Goal: Task Accomplishment & Management: Manage account settings

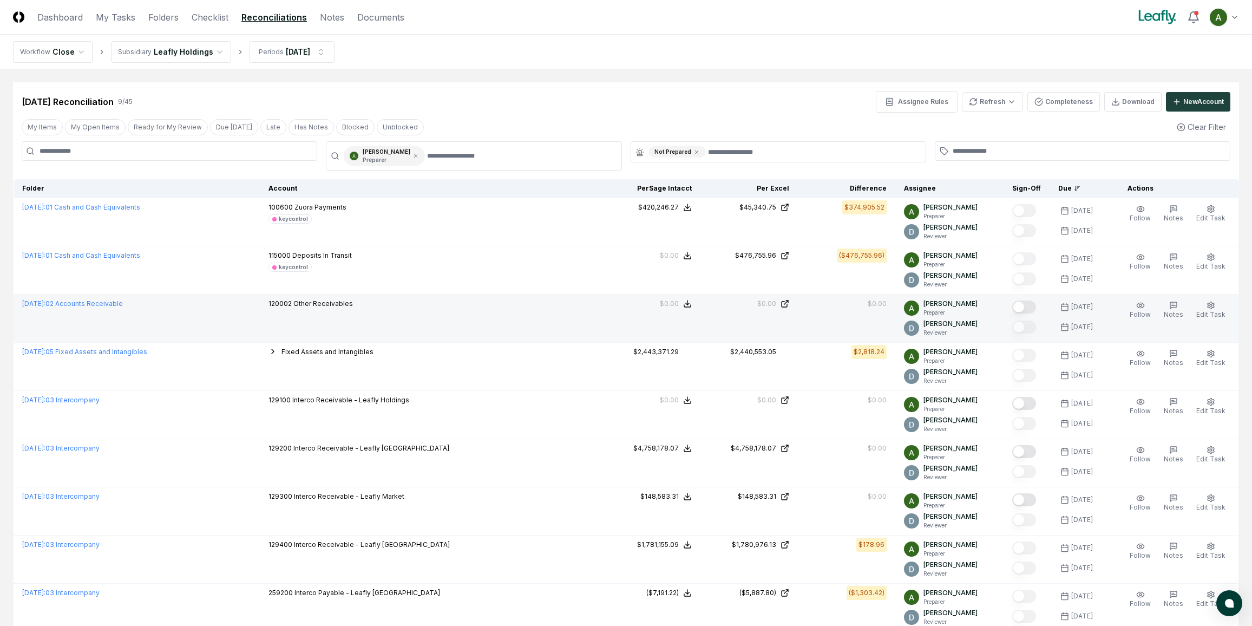
scroll to position [81, 0]
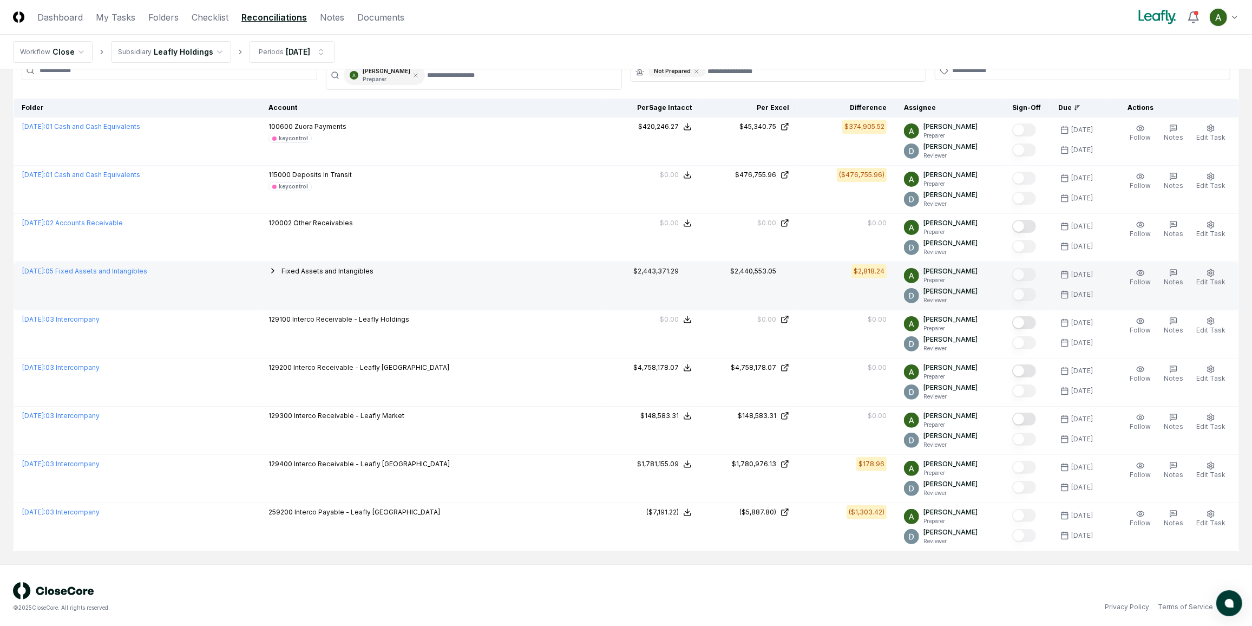
click at [274, 270] on icon "button" at bounding box center [273, 270] width 2 height 4
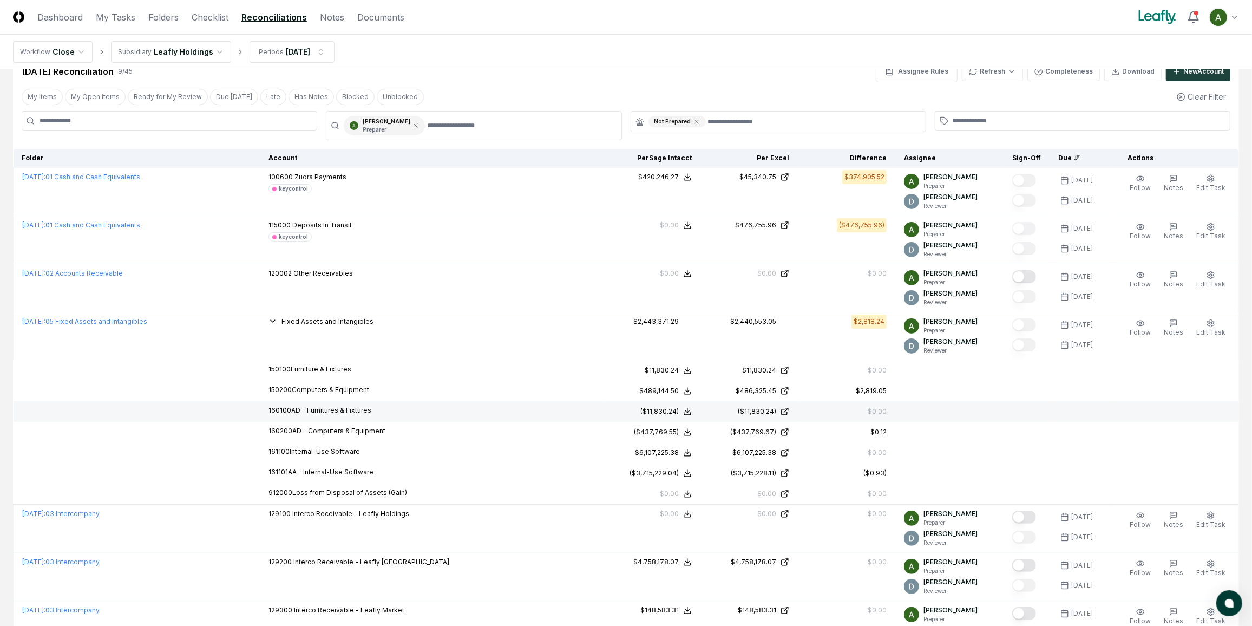
scroll to position [0, 0]
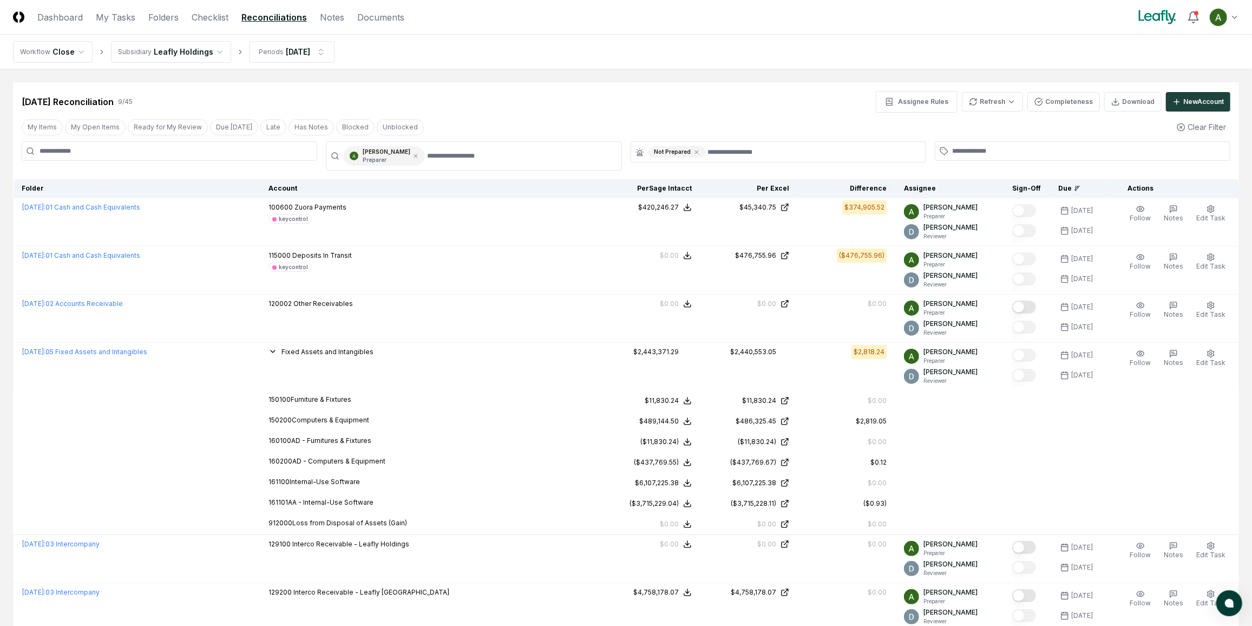
click at [268, 18] on link "Reconciliations" at bounding box center [273, 17] width 65 height 13
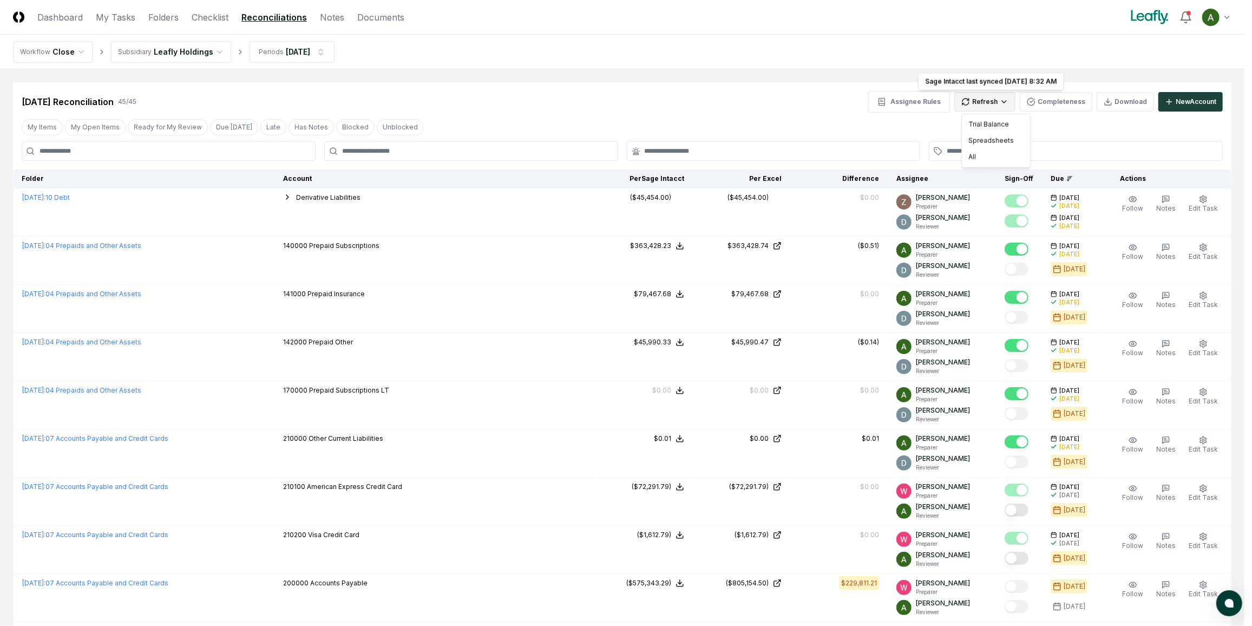
click at [990, 156] on div "All" at bounding box center [996, 157] width 64 height 16
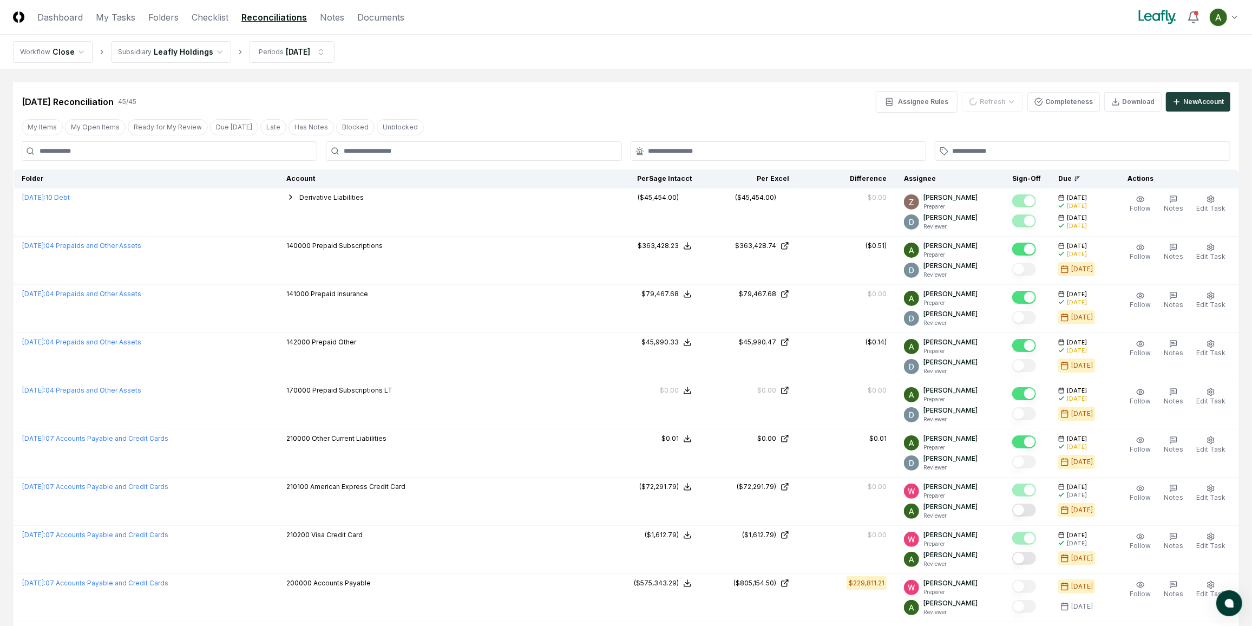
click at [500, 156] on div at bounding box center [474, 150] width 296 height 19
click at [392, 148] on input "text" at bounding box center [479, 151] width 271 height 10
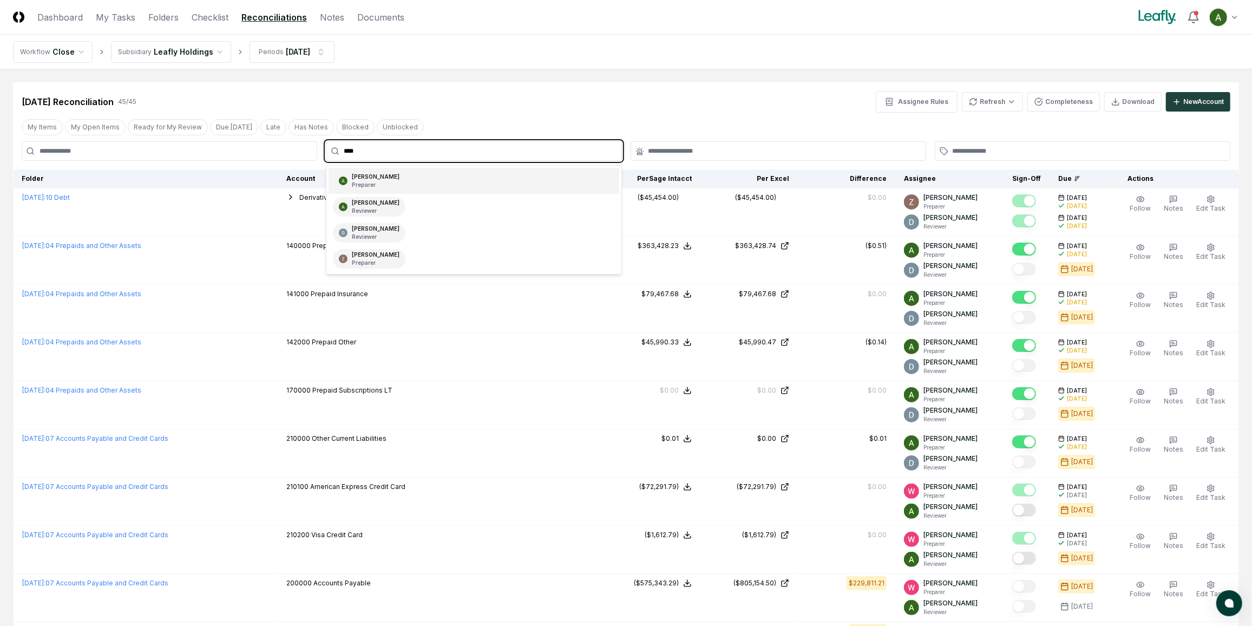
type input "*****"
click at [390, 176] on div "Annie Khederlarian Preparer" at bounding box center [376, 181] width 48 height 16
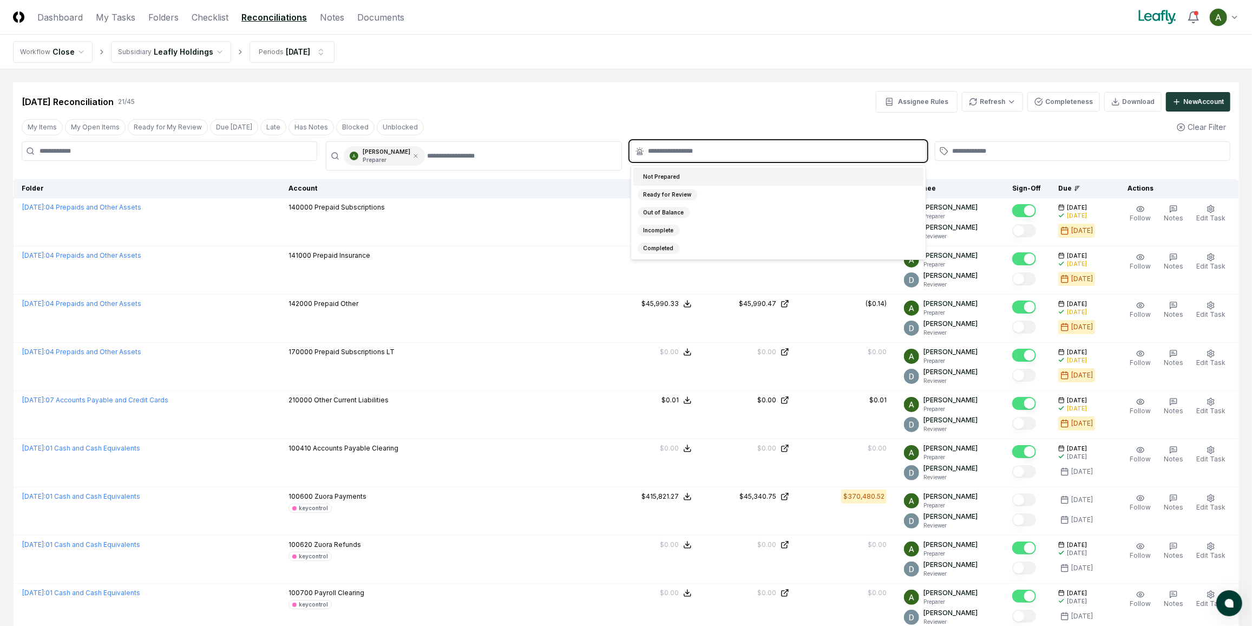
click at [660, 153] on input "text" at bounding box center [783, 151] width 271 height 10
click at [695, 176] on div "Not Prepared" at bounding box center [778, 177] width 290 height 18
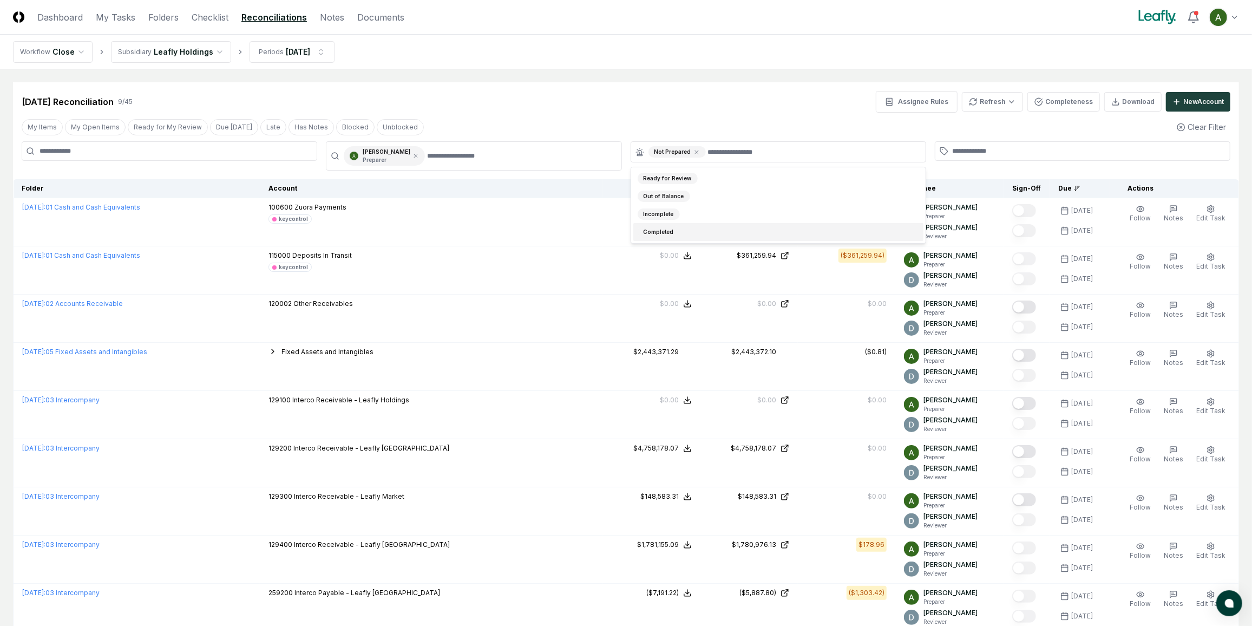
click at [989, 168] on div at bounding box center [1083, 155] width 296 height 29
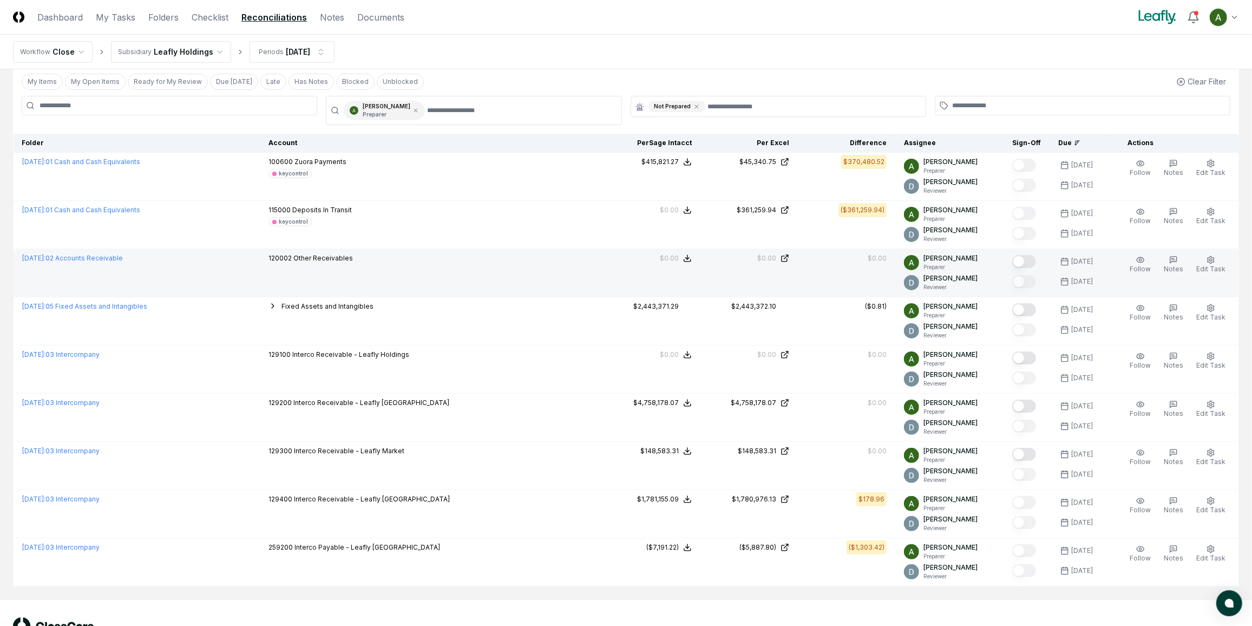
scroll to position [81, 0]
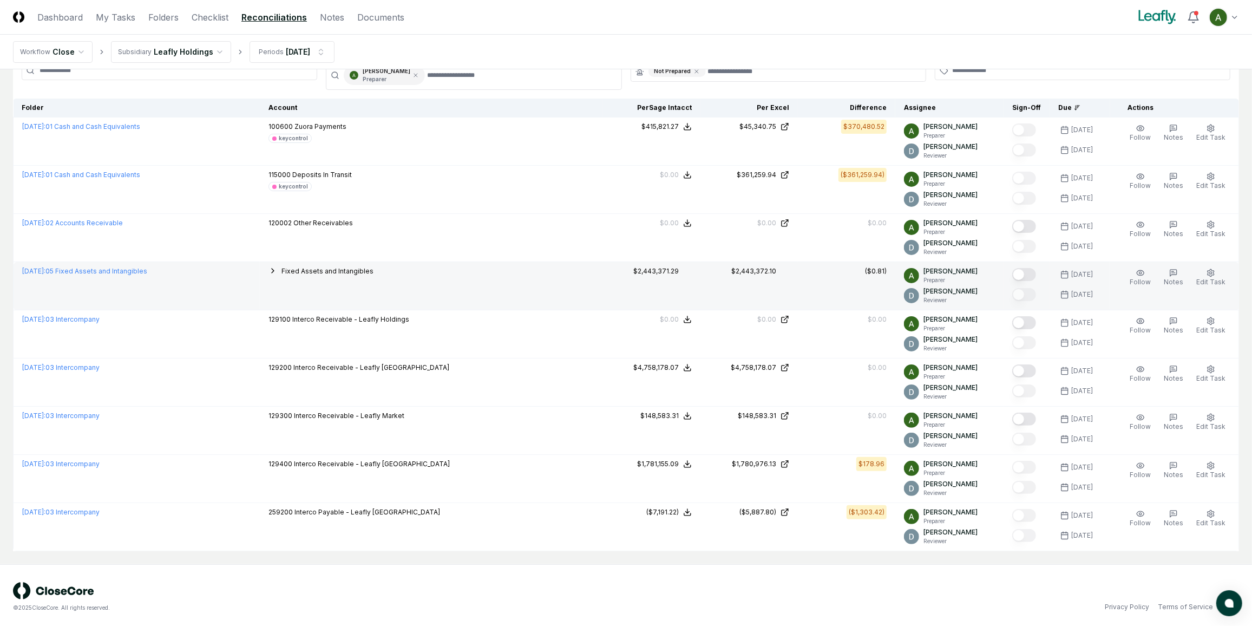
click at [1032, 275] on button "Mark complete" at bounding box center [1024, 274] width 24 height 13
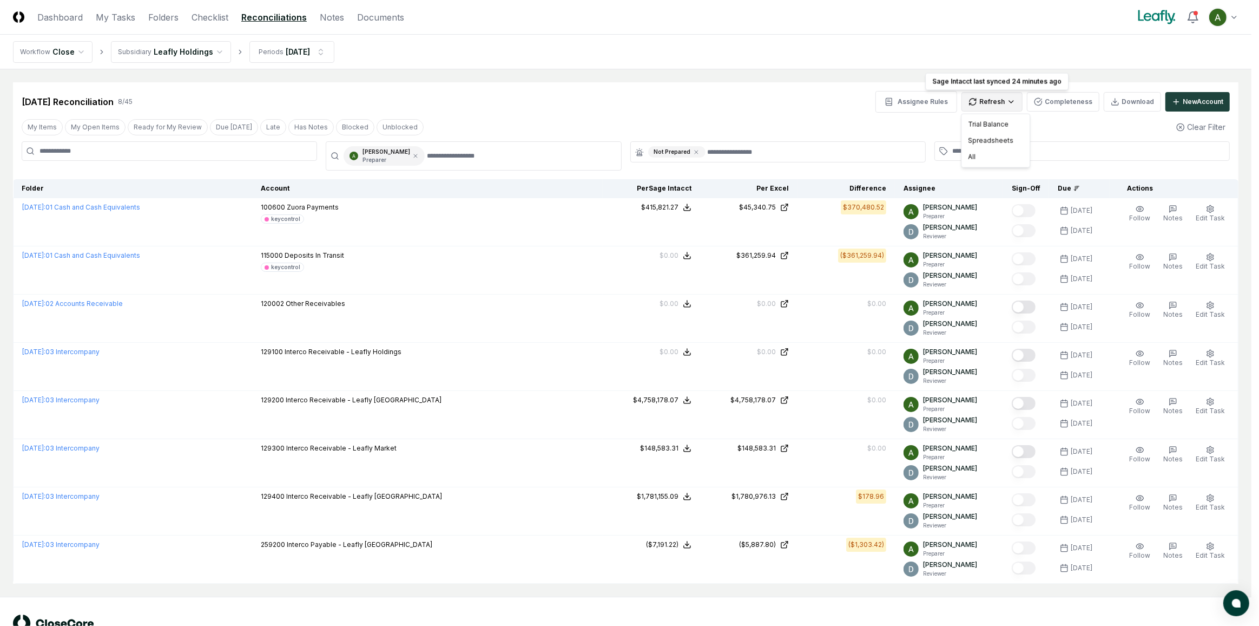
click at [997, 102] on html "CloseCore Dashboard My Tasks Folders Checklist Reconciliations Notes Documents …" at bounding box center [629, 330] width 1259 height 661
click at [984, 159] on div "All" at bounding box center [996, 157] width 64 height 16
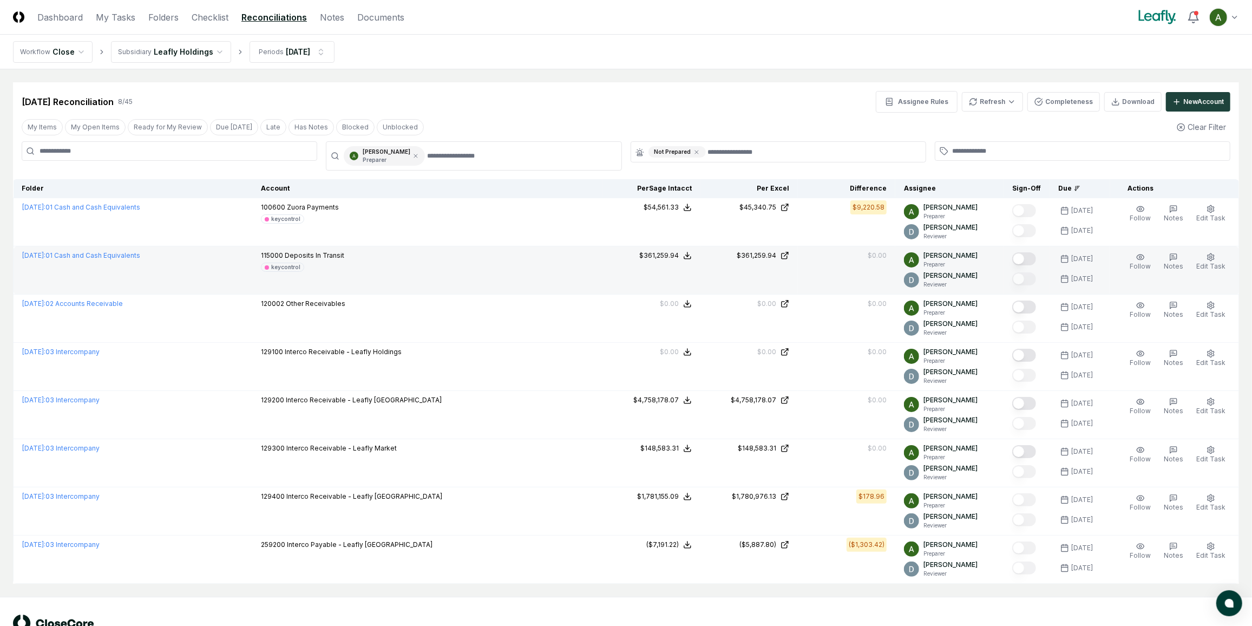
click at [1041, 255] on div at bounding box center [1026, 260] width 29 height 18
click at [1036, 258] on button "Mark complete" at bounding box center [1024, 258] width 24 height 13
click at [201, 18] on link "Checklist" at bounding box center [210, 17] width 37 height 13
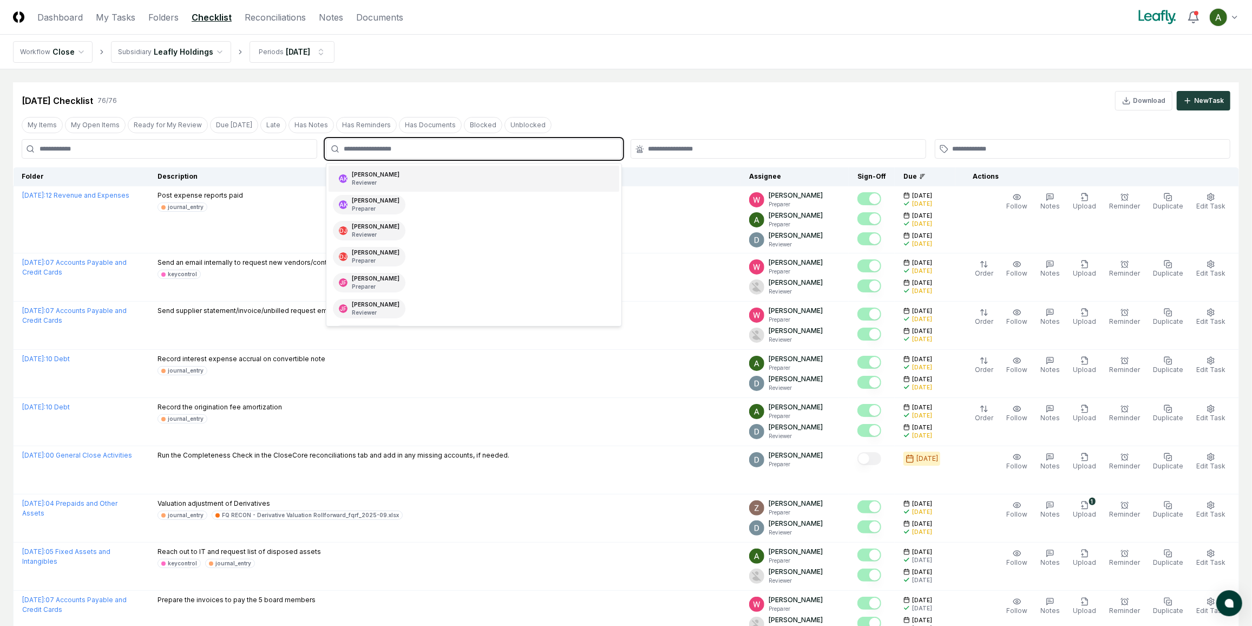
click at [367, 152] on input "text" at bounding box center [479, 149] width 271 height 10
type input "*****"
click at [487, 207] on div "Annie Khederlarian Preparer" at bounding box center [474, 205] width 290 height 26
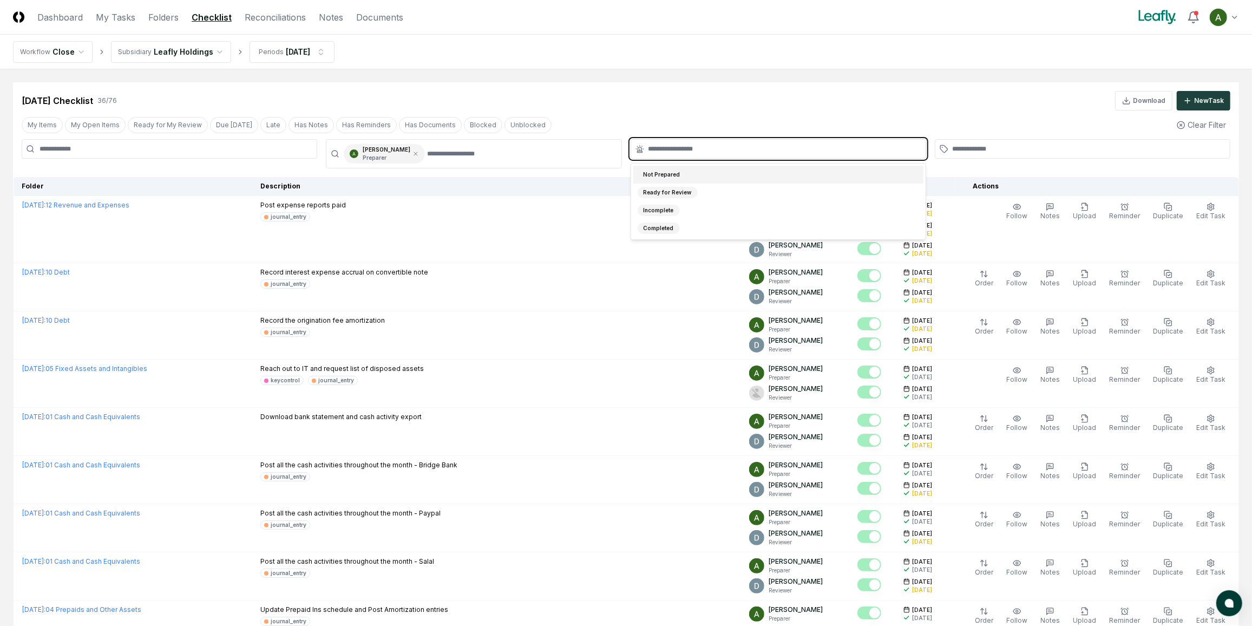
click at [727, 149] on input "text" at bounding box center [783, 149] width 271 height 10
click at [711, 173] on div "Not Prepared" at bounding box center [778, 175] width 290 height 18
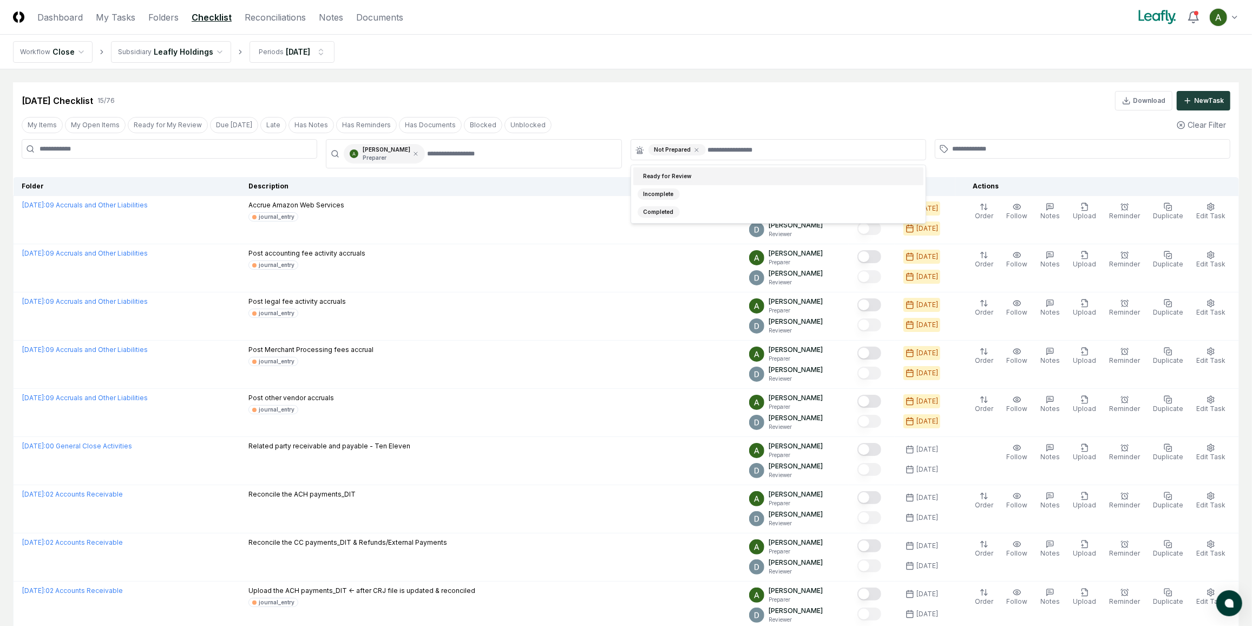
click at [721, 121] on div "My Items My Open Items Ready for My Review Due Today Late Has Notes Has Reminde…" at bounding box center [626, 125] width 1226 height 20
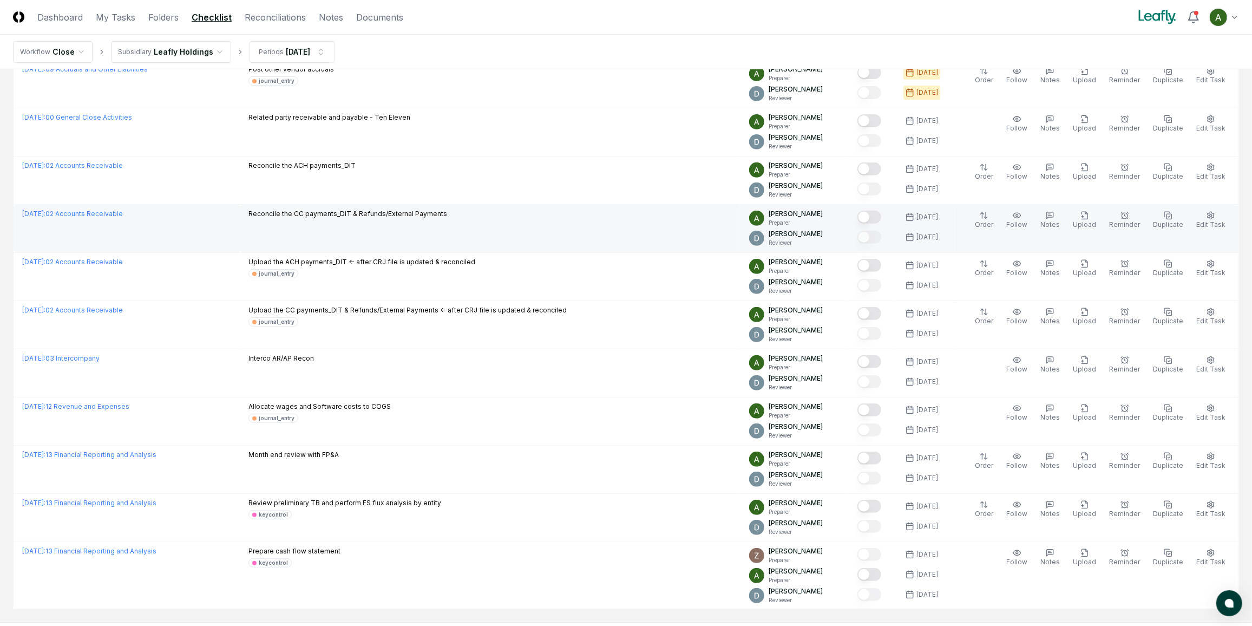
scroll to position [344, 0]
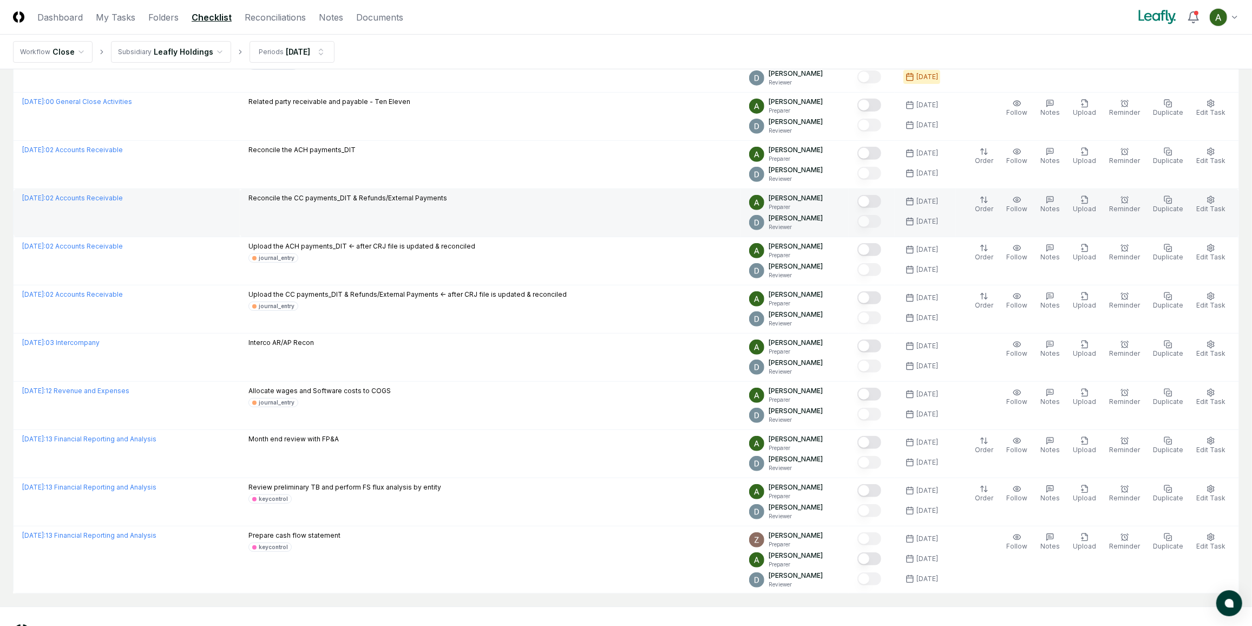
click at [881, 198] on button "Mark complete" at bounding box center [869, 201] width 24 height 13
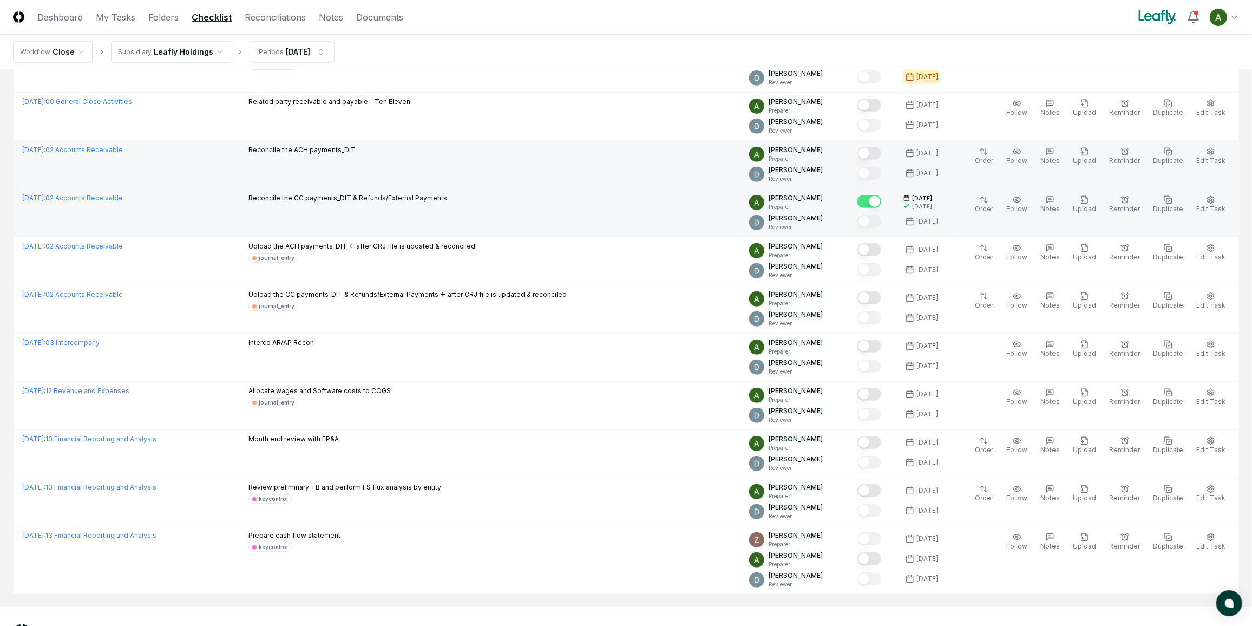
click at [881, 151] on button "Mark complete" at bounding box center [869, 153] width 24 height 13
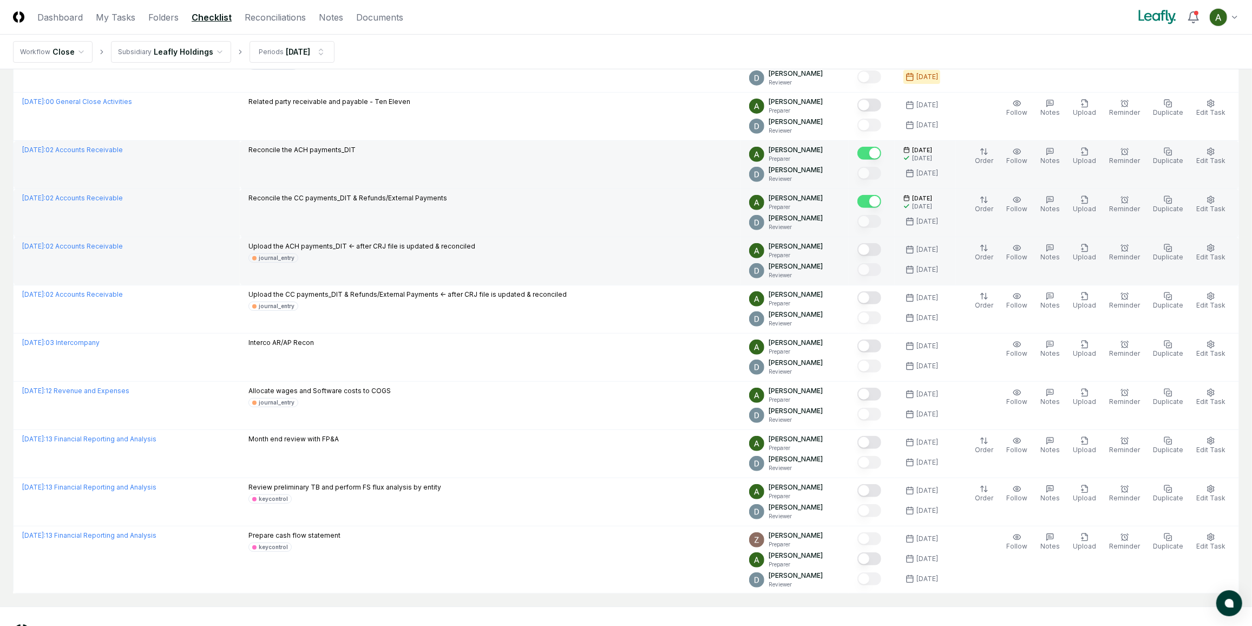
click at [881, 248] on button "Mark complete" at bounding box center [869, 249] width 24 height 13
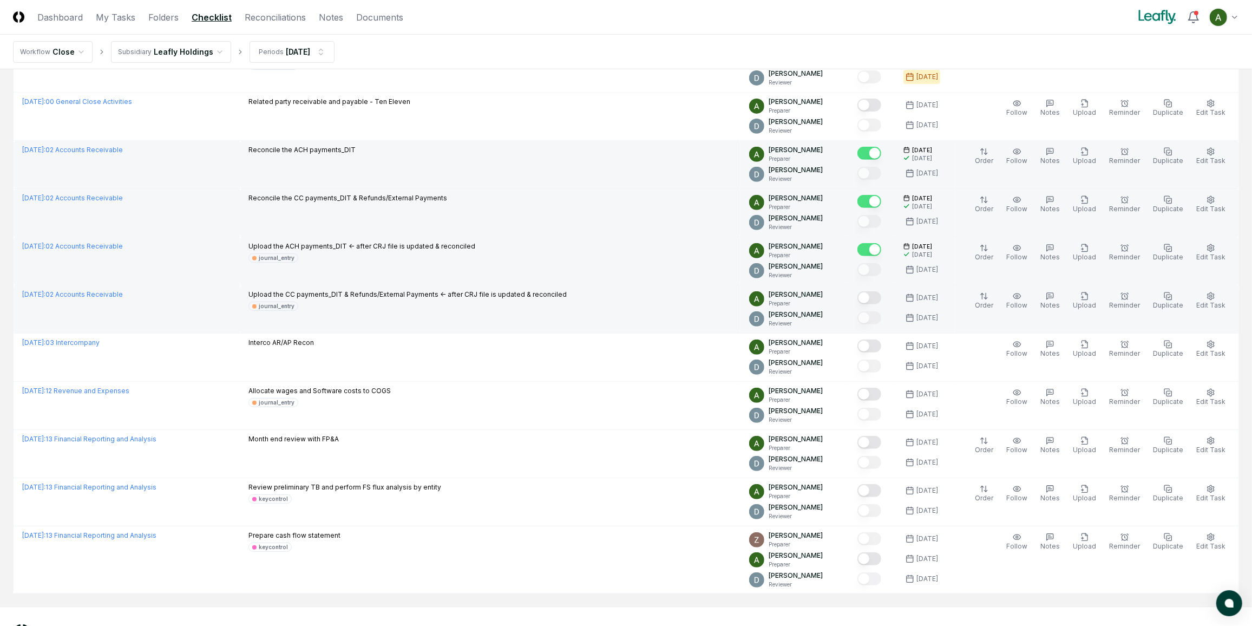
click at [881, 297] on button "Mark complete" at bounding box center [869, 297] width 24 height 13
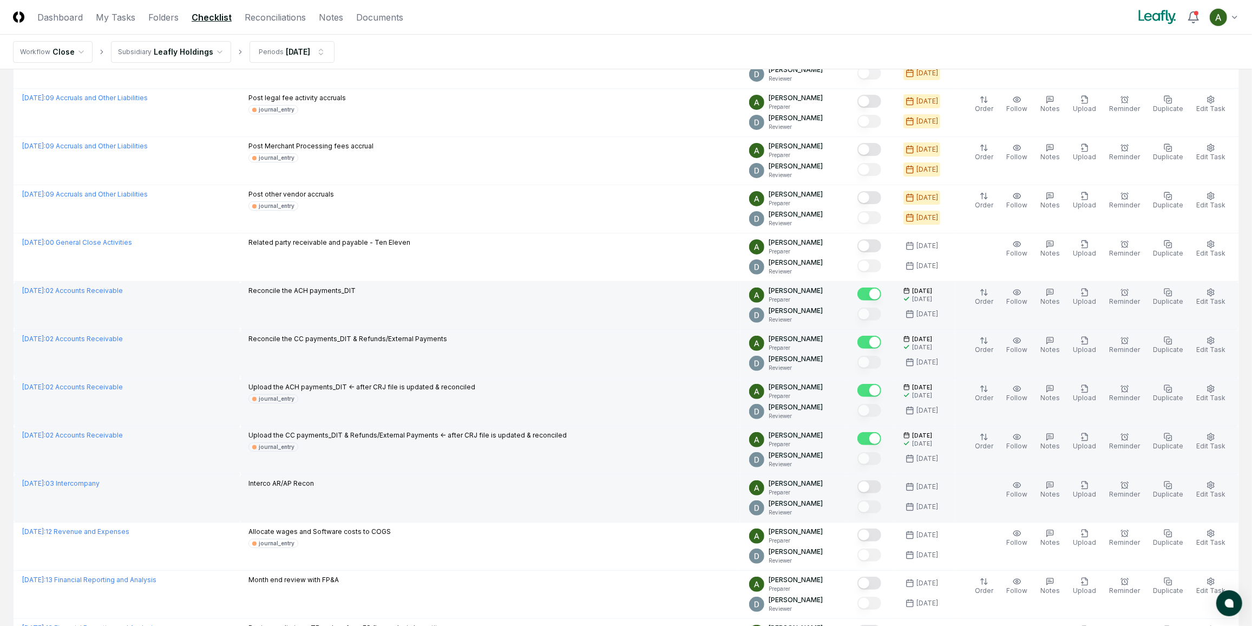
scroll to position [188, 0]
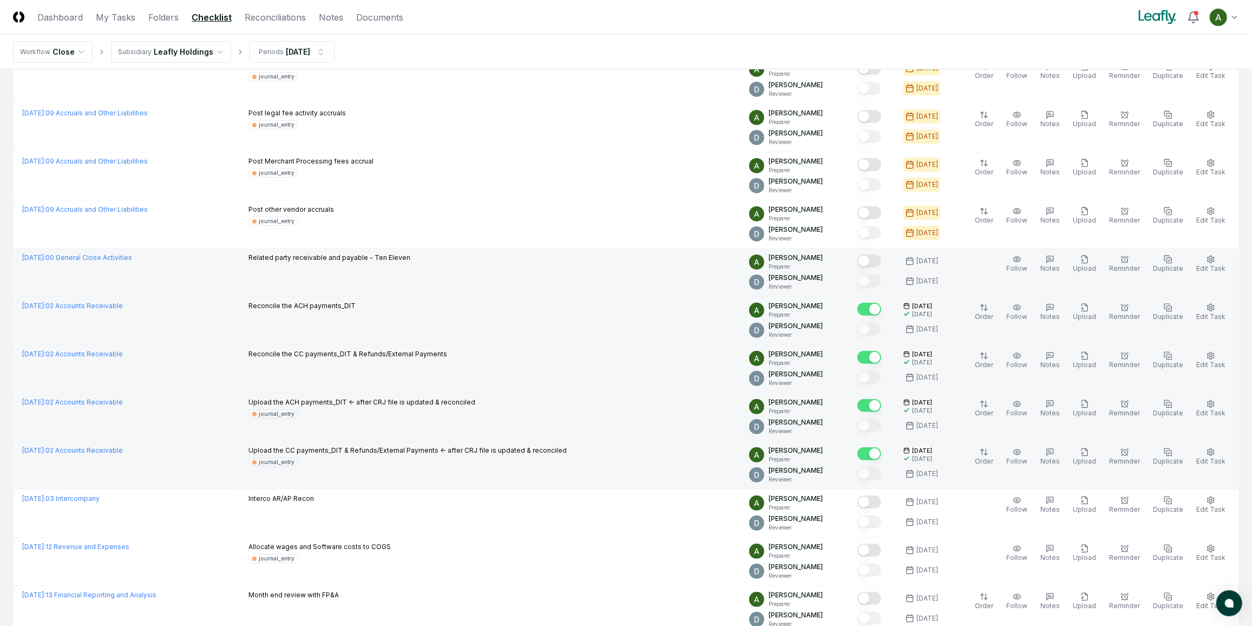
click at [881, 261] on button "Mark complete" at bounding box center [869, 260] width 24 height 13
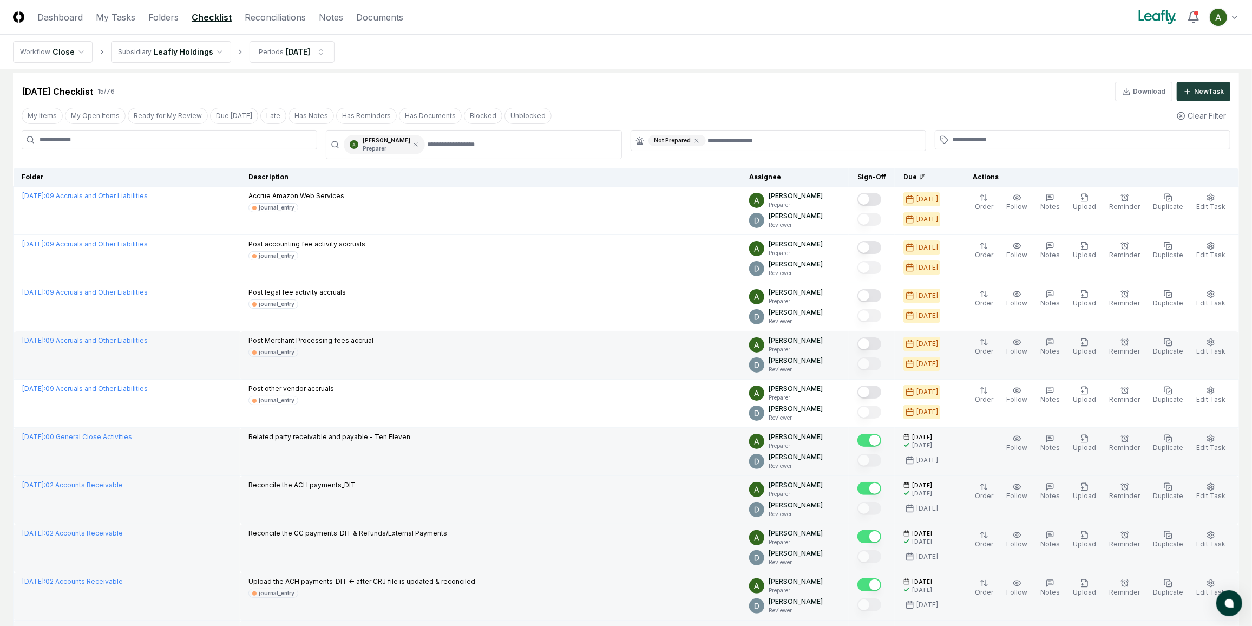
scroll to position [0, 0]
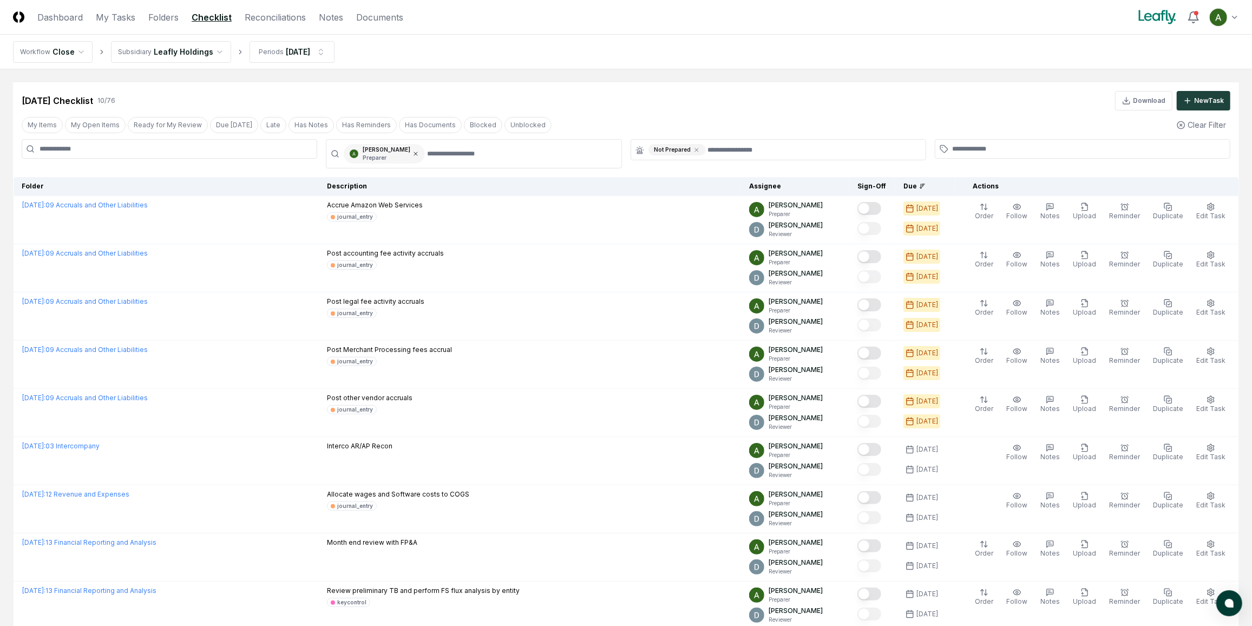
click at [417, 153] on icon at bounding box center [415, 153] width 3 height 3
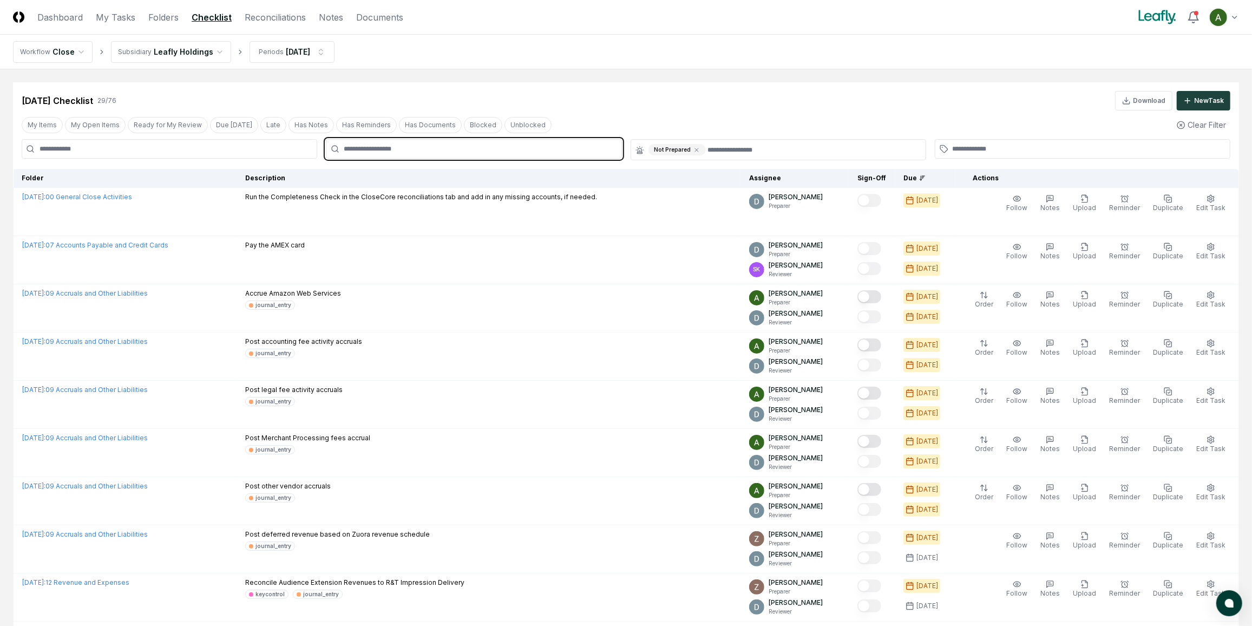
click at [418, 145] on input "text" at bounding box center [479, 149] width 271 height 10
type input "*****"
click at [430, 173] on div "[PERSON_NAME] Reviewer" at bounding box center [474, 179] width 290 height 26
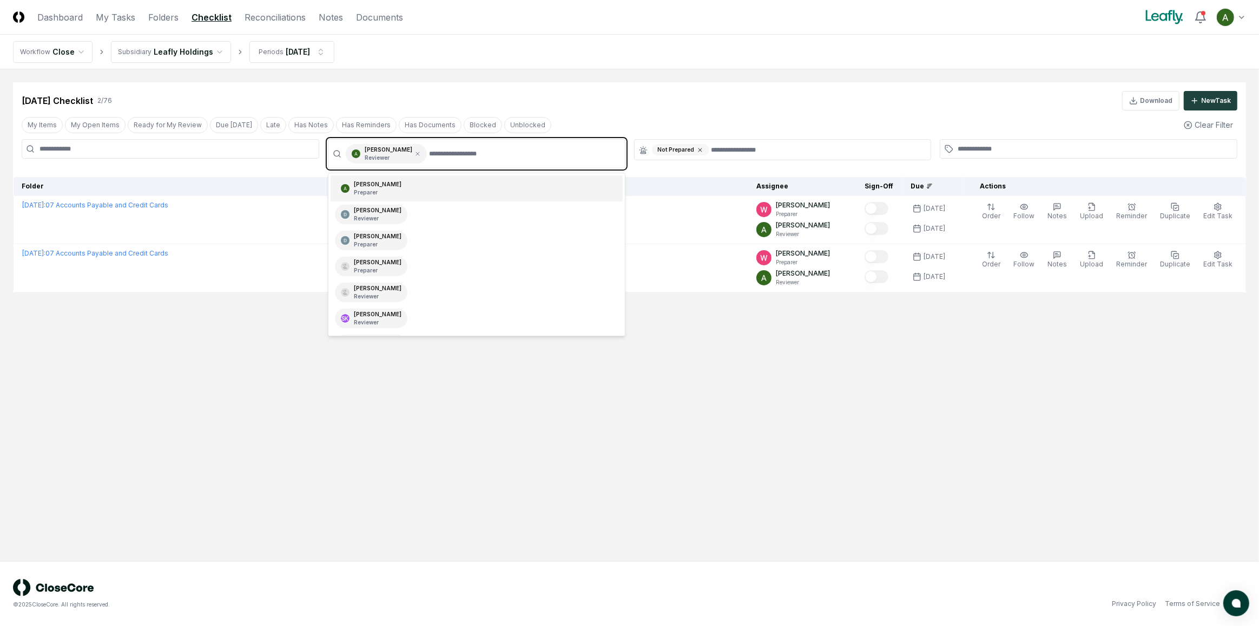
click at [699, 149] on icon at bounding box center [700, 149] width 3 height 3
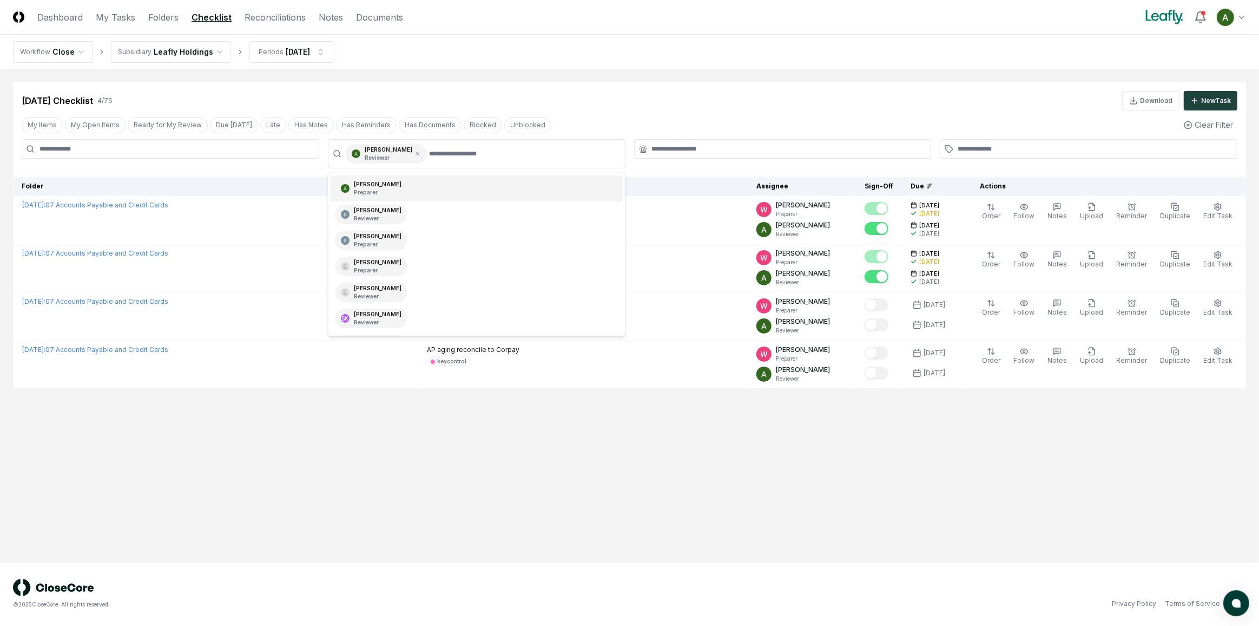
click at [710, 111] on div "[DATE] Checklist 4 / 76 Download New Task My Items My Open Items Ready for My R…" at bounding box center [629, 235] width 1233 height 306
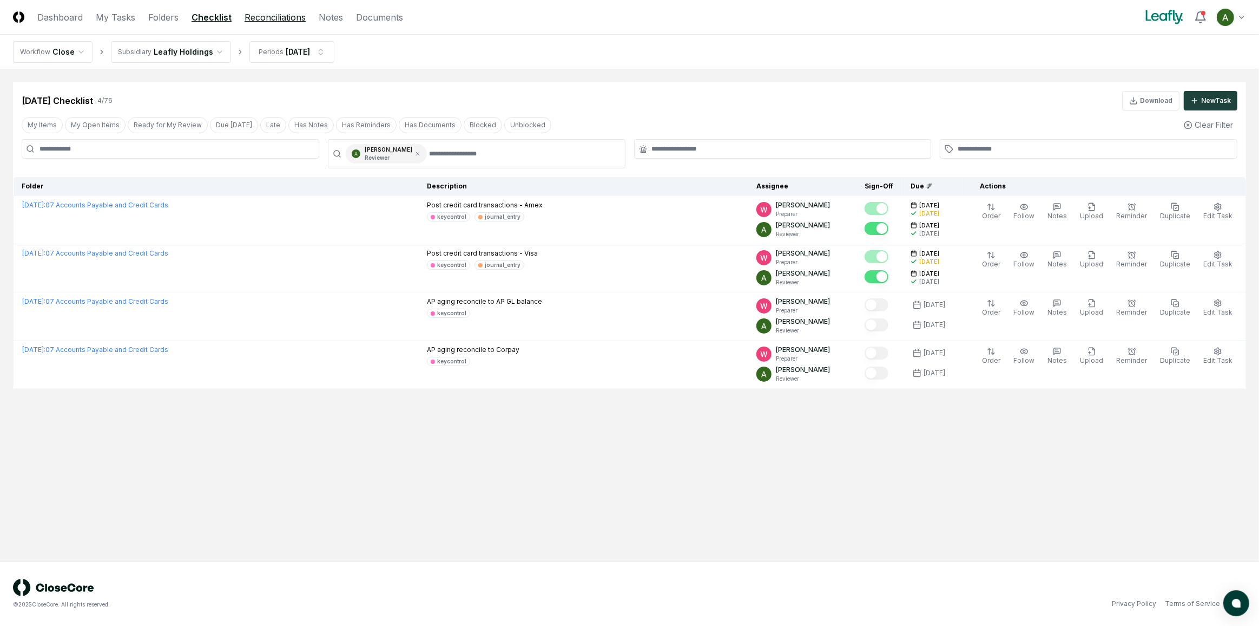
click at [299, 17] on link "Reconciliations" at bounding box center [275, 17] width 61 height 13
